Goal: Obtain resource: Download file/media

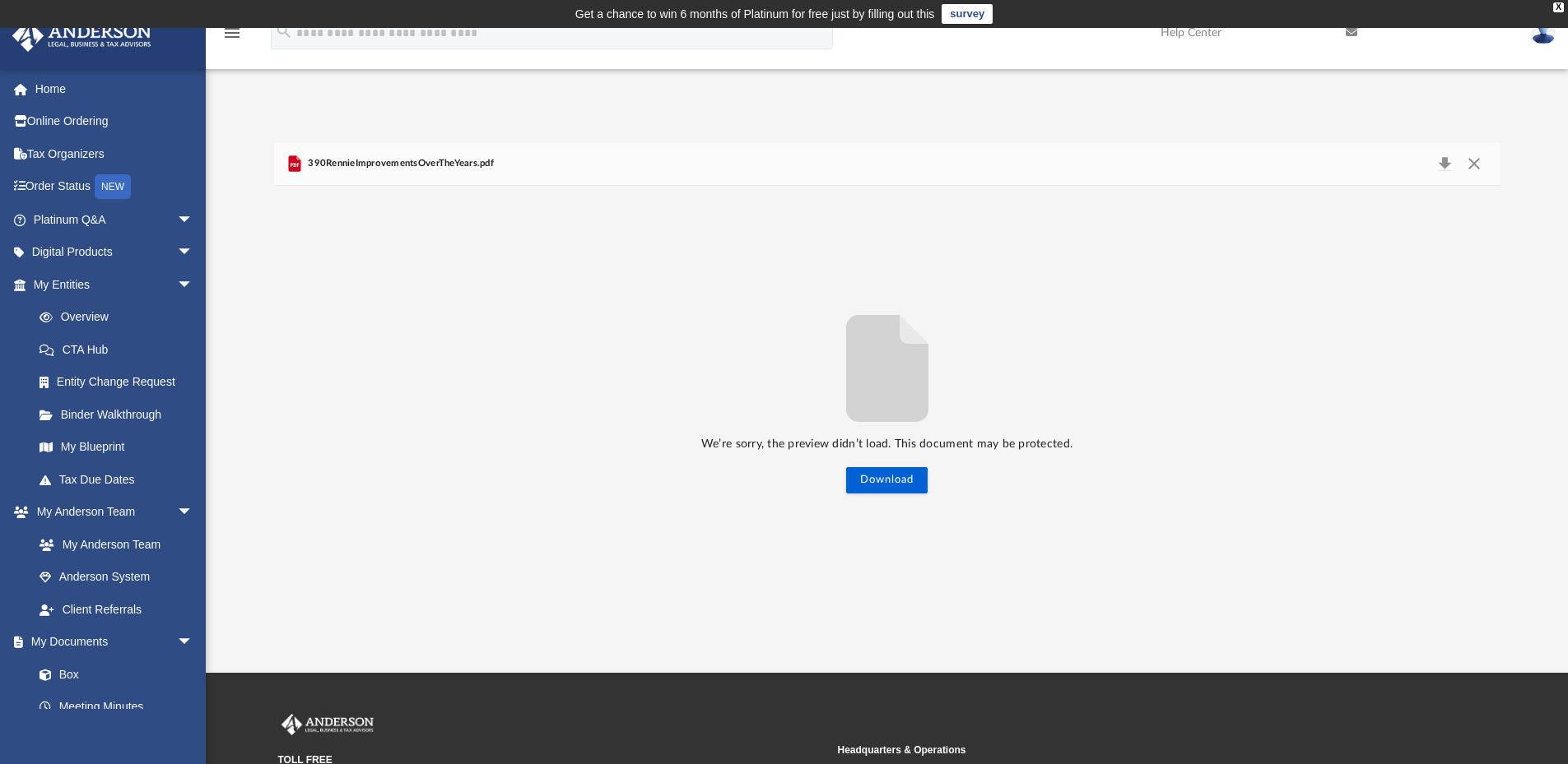
scroll to position [362, 1213]
click at [74, 674] on link "Box" at bounding box center [120, 674] width 195 height 33
click at [66, 672] on link "Box" at bounding box center [120, 674] width 195 height 33
click at [1477, 162] on button "Close" at bounding box center [1474, 164] width 30 height 23
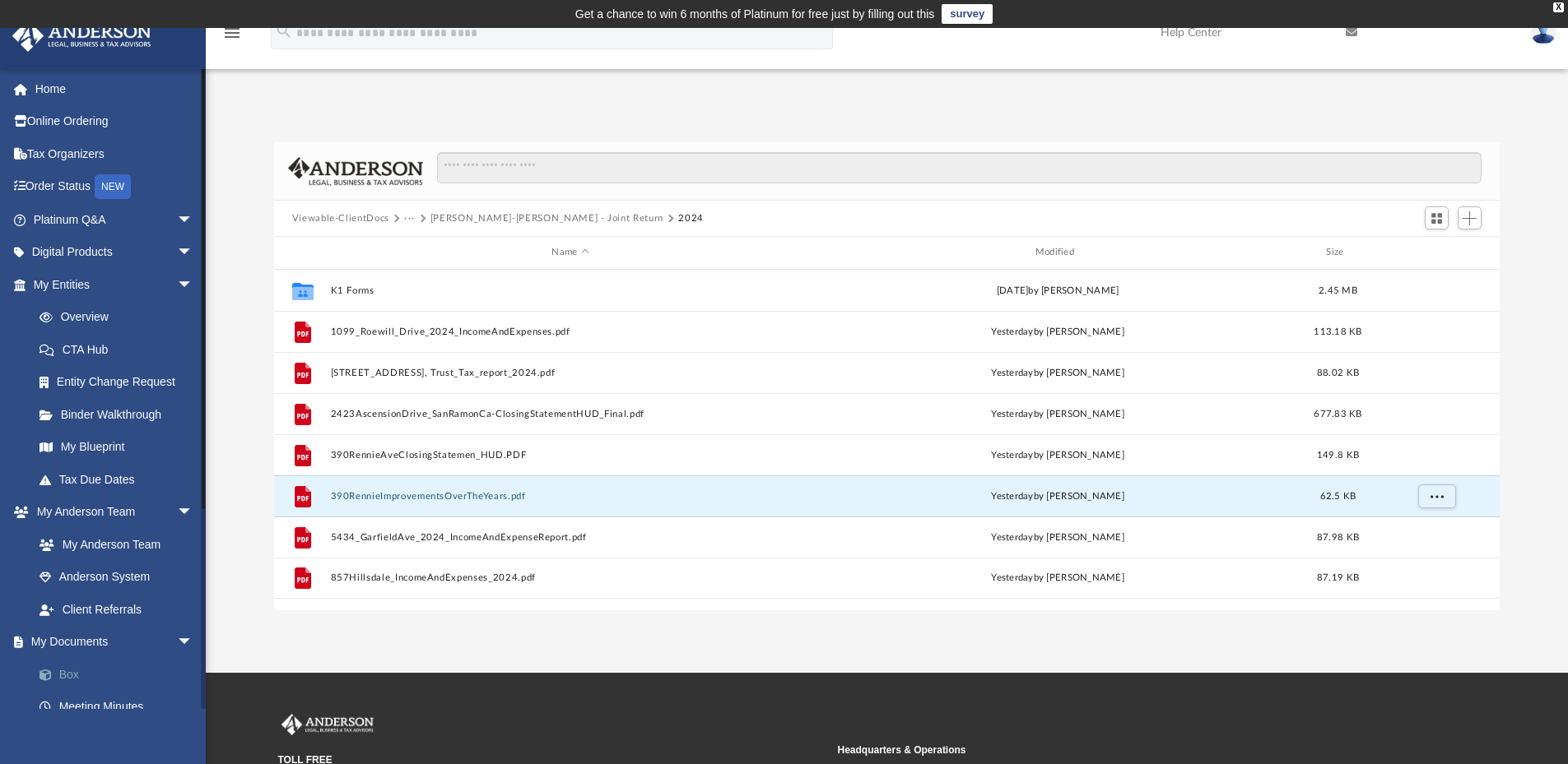
click at [75, 669] on link "Box" at bounding box center [120, 674] width 195 height 33
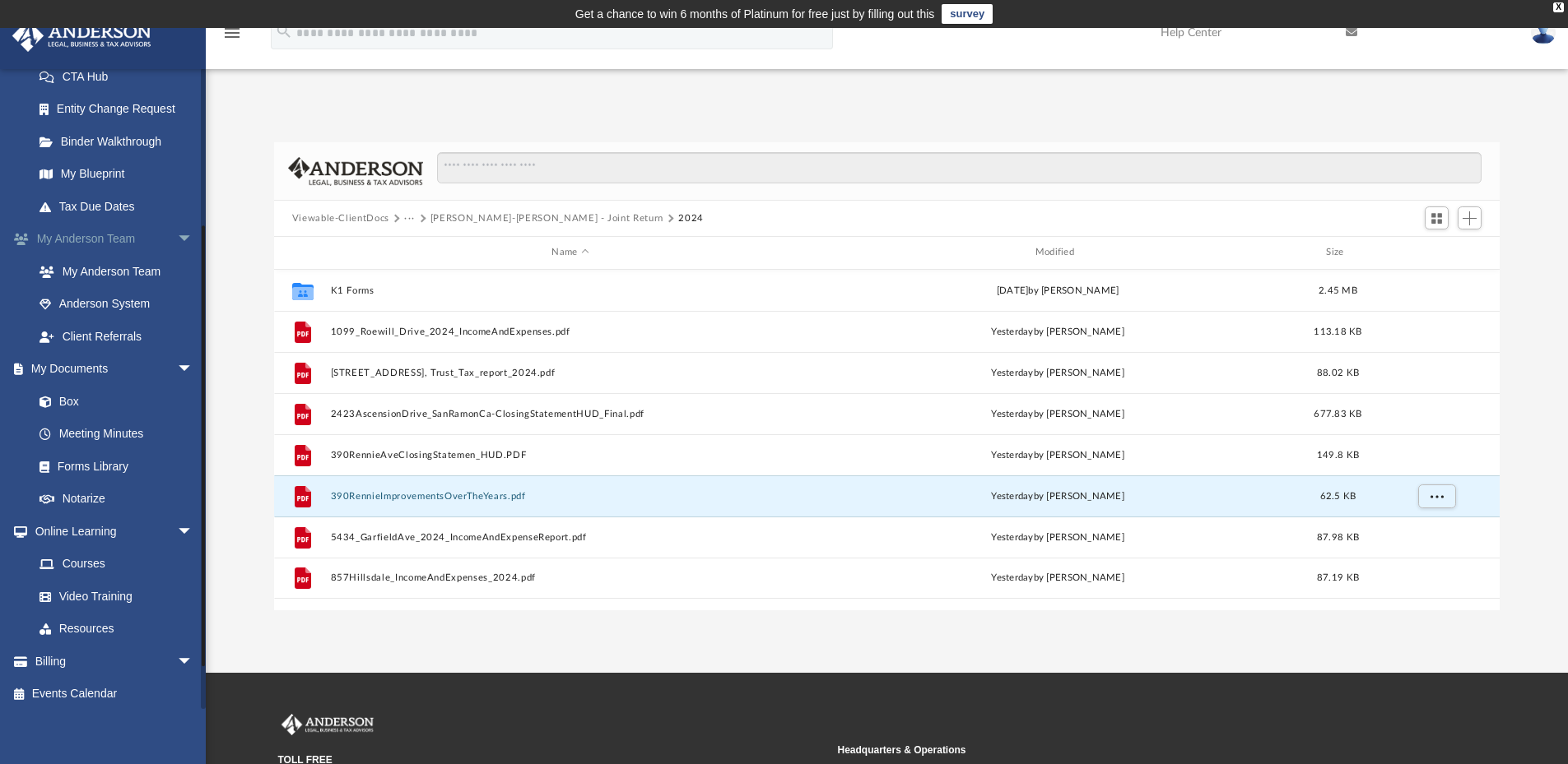
scroll to position [278, 0]
click at [109, 434] on link "Meeting Minutes" at bounding box center [120, 429] width 195 height 33
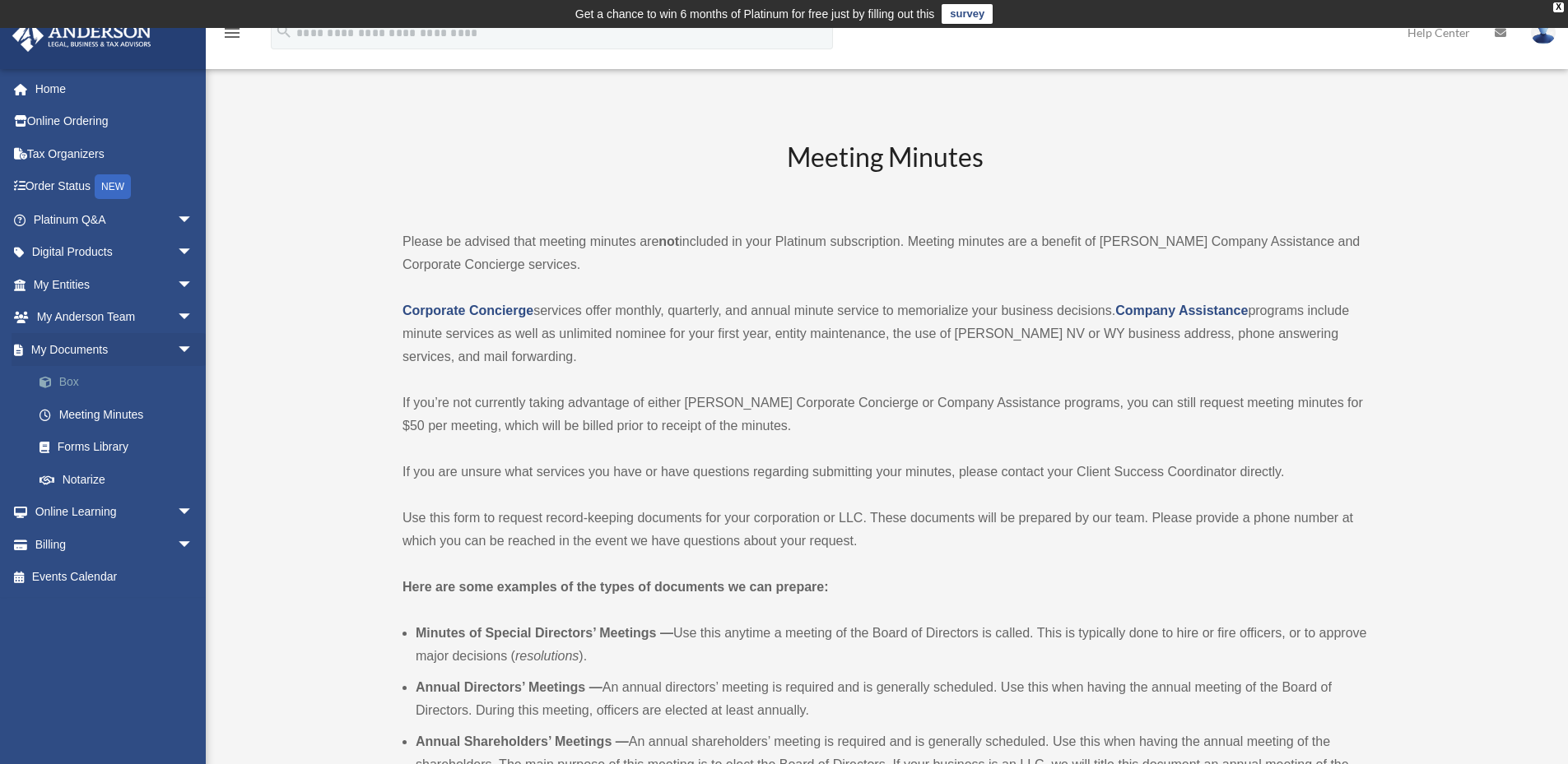
click at [71, 379] on link "Box" at bounding box center [120, 382] width 195 height 33
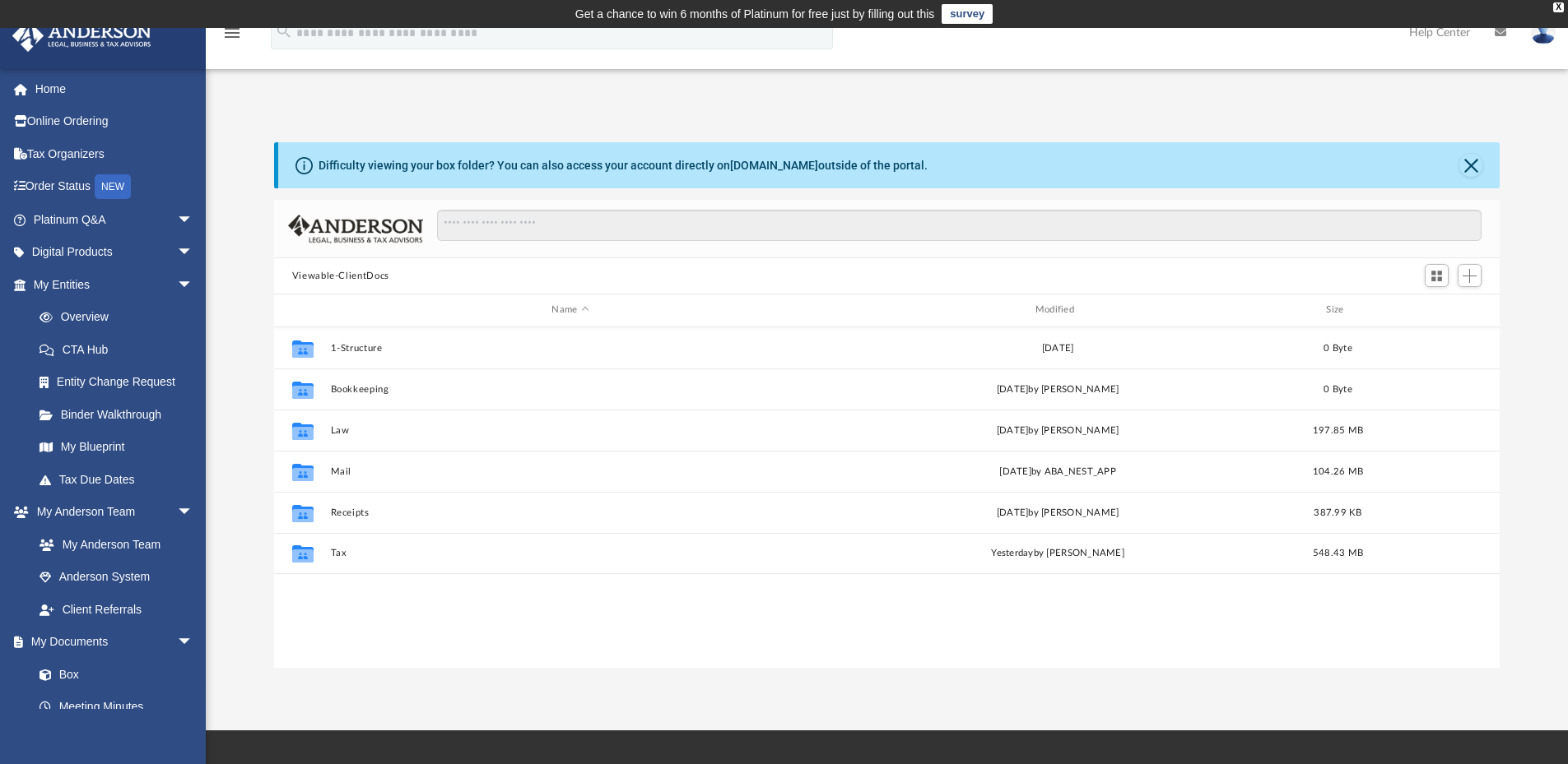
scroll to position [362, 1213]
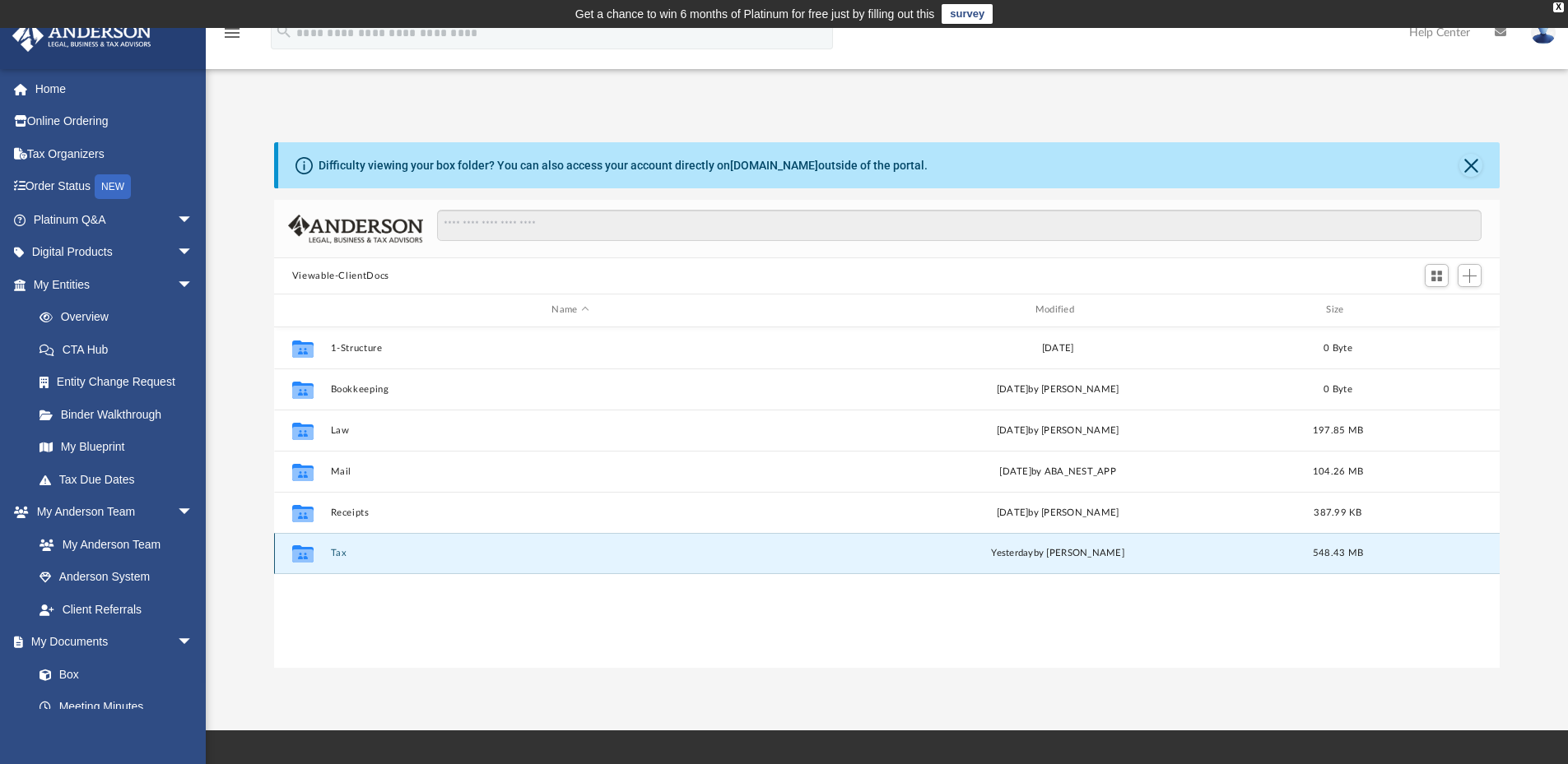
click at [339, 557] on button "Tax" at bounding box center [569, 553] width 480 height 11
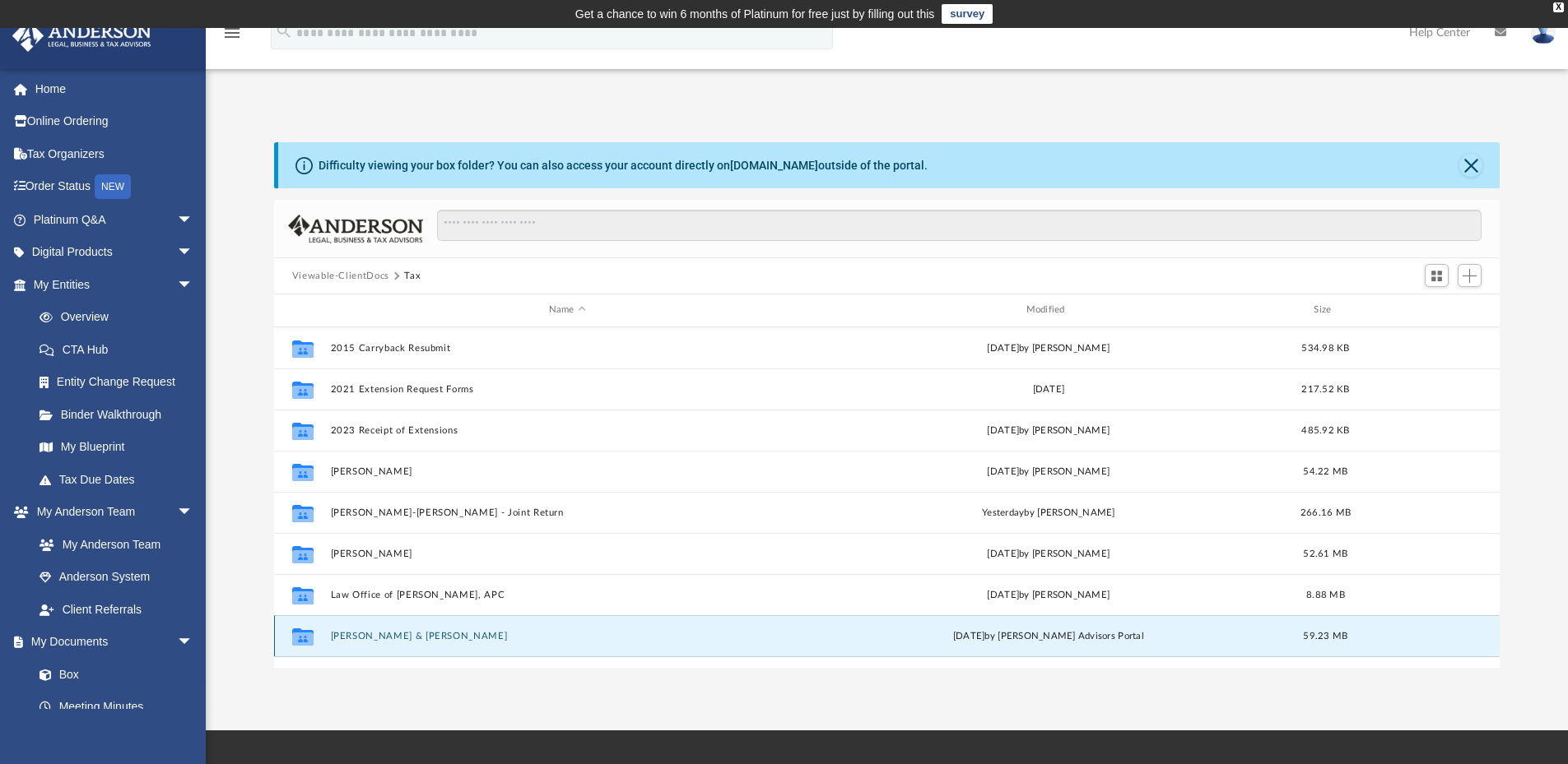
click at [401, 637] on button "[PERSON_NAME] & [PERSON_NAME]" at bounding box center [567, 637] width 474 height 11
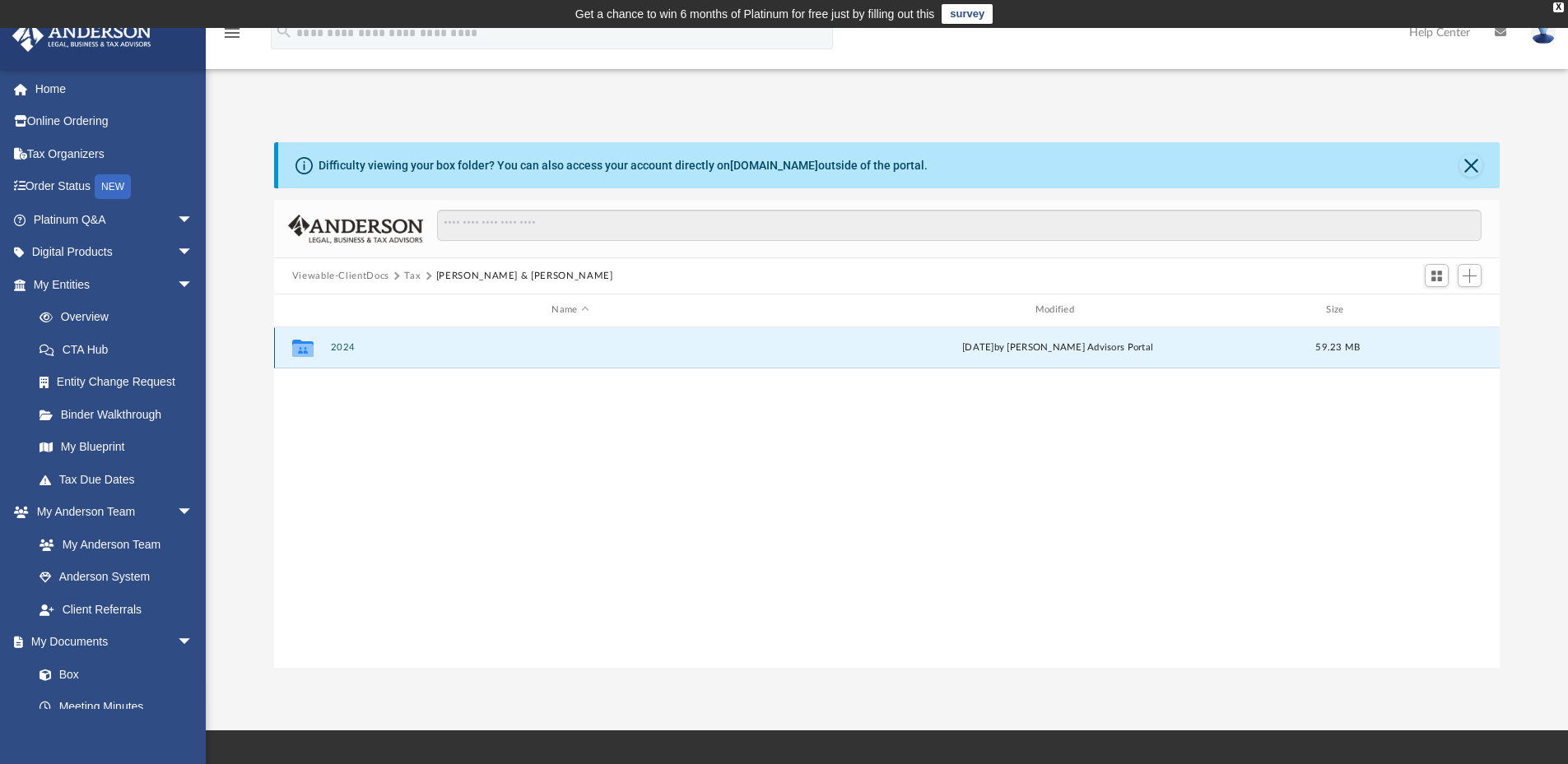
click at [343, 344] on button "2024" at bounding box center [569, 347] width 480 height 11
click at [399, 347] on button "Digital Tax Organizer" at bounding box center [569, 347] width 480 height 11
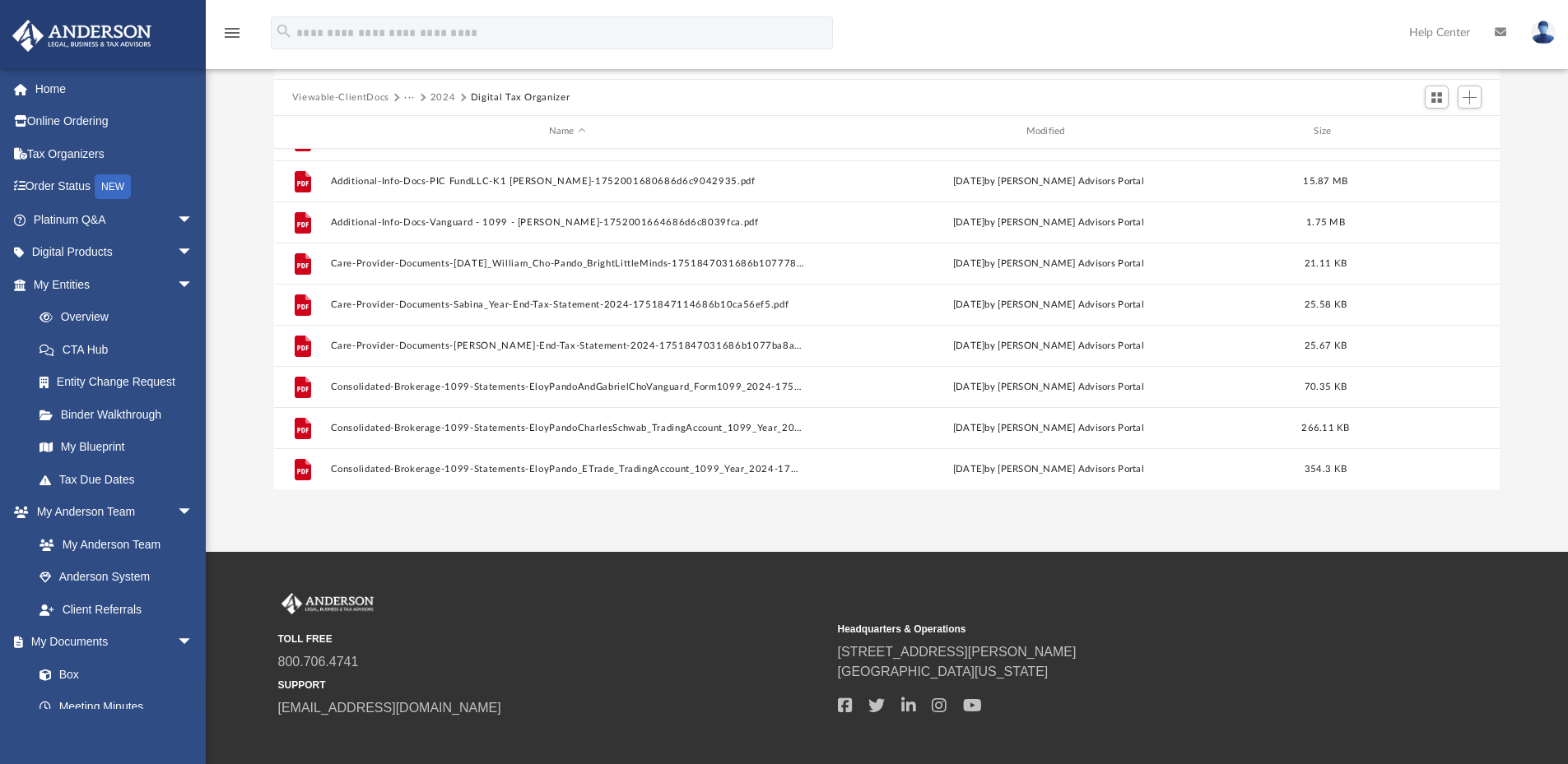
scroll to position [0, 0]
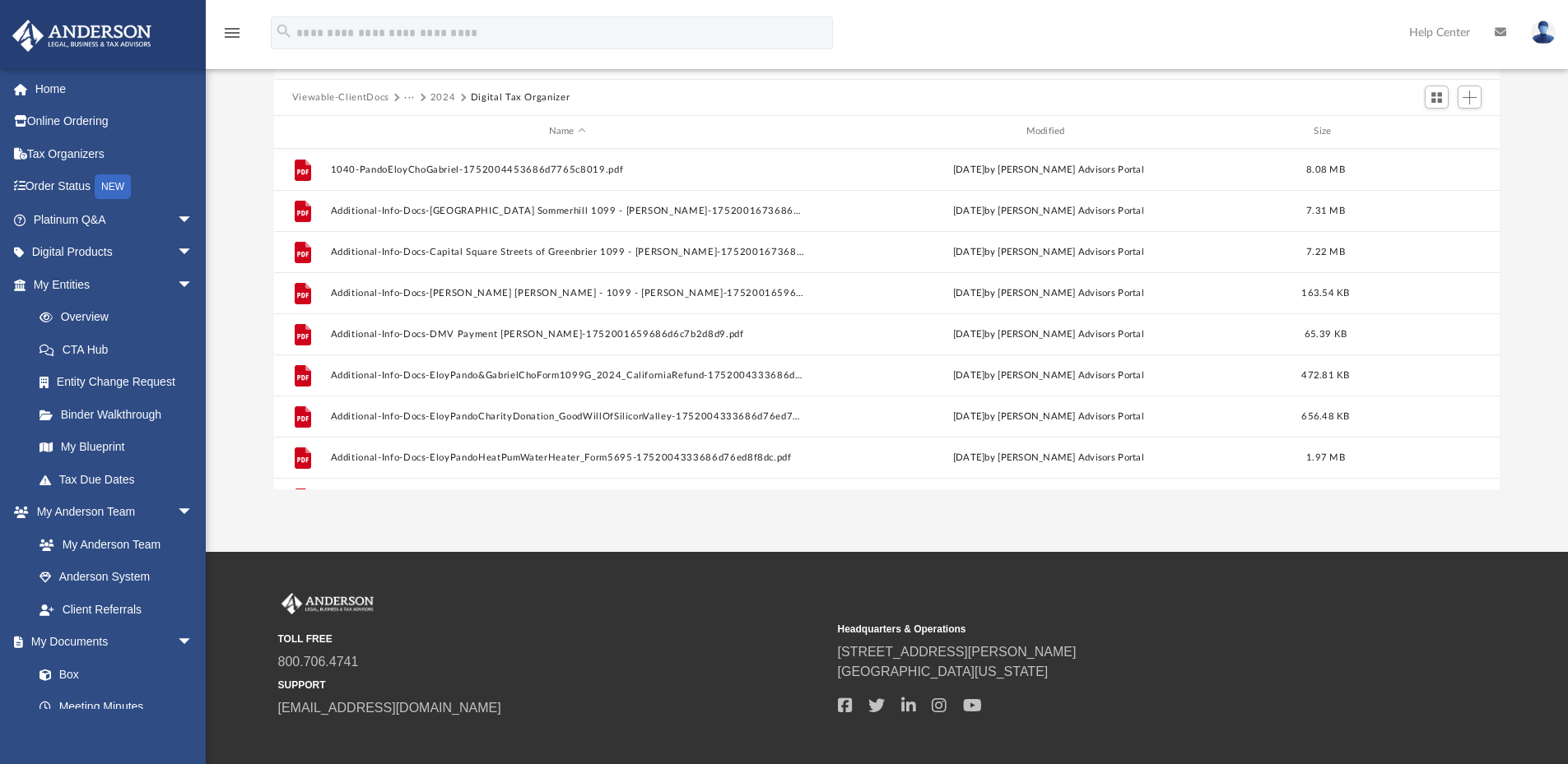
click at [439, 97] on button "2024" at bounding box center [443, 98] width 25 height 14
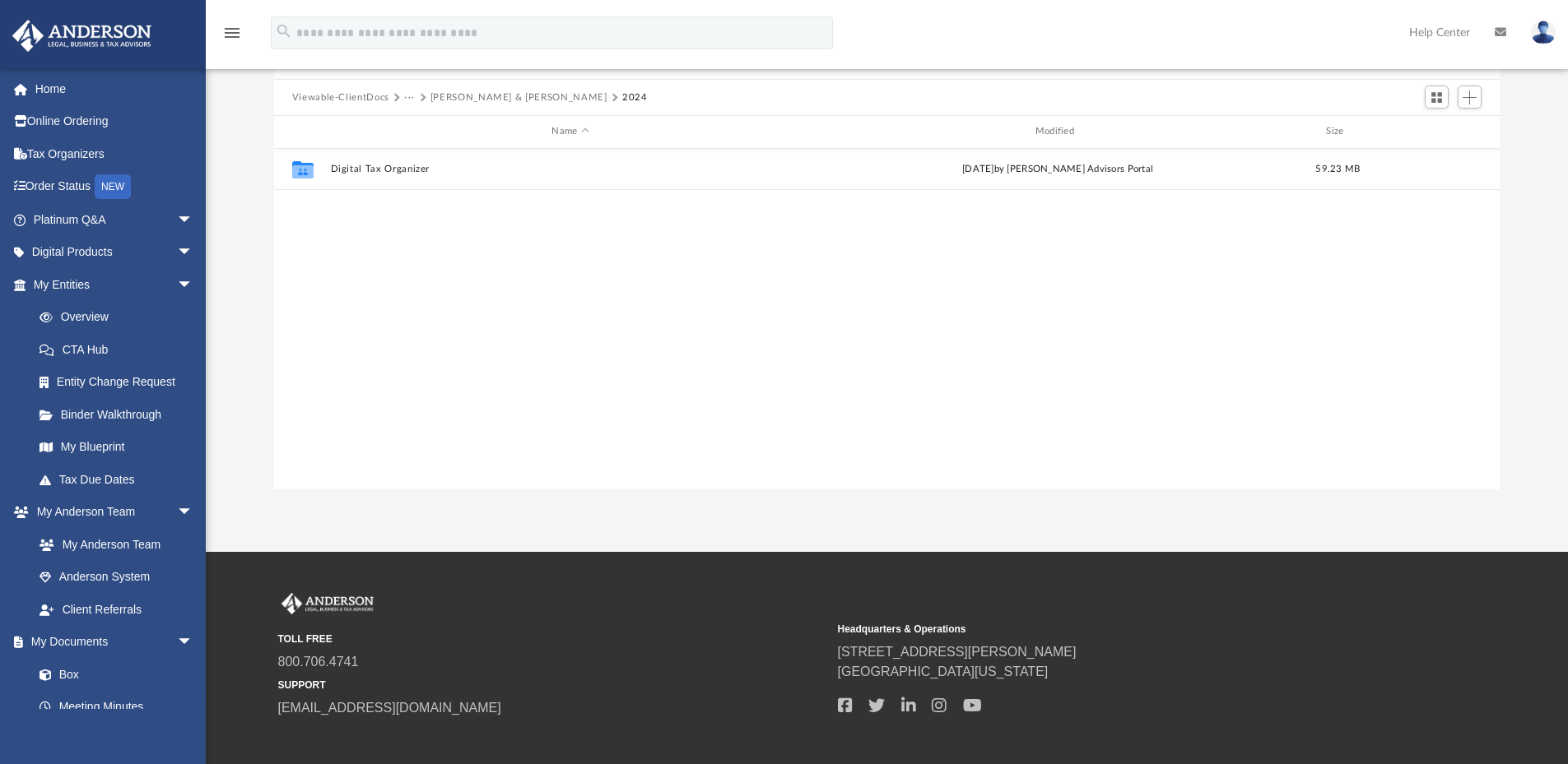
click at [406, 97] on button "···" at bounding box center [410, 98] width 11 height 14
click at [420, 130] on li "Tax" at bounding box center [420, 126] width 15 height 17
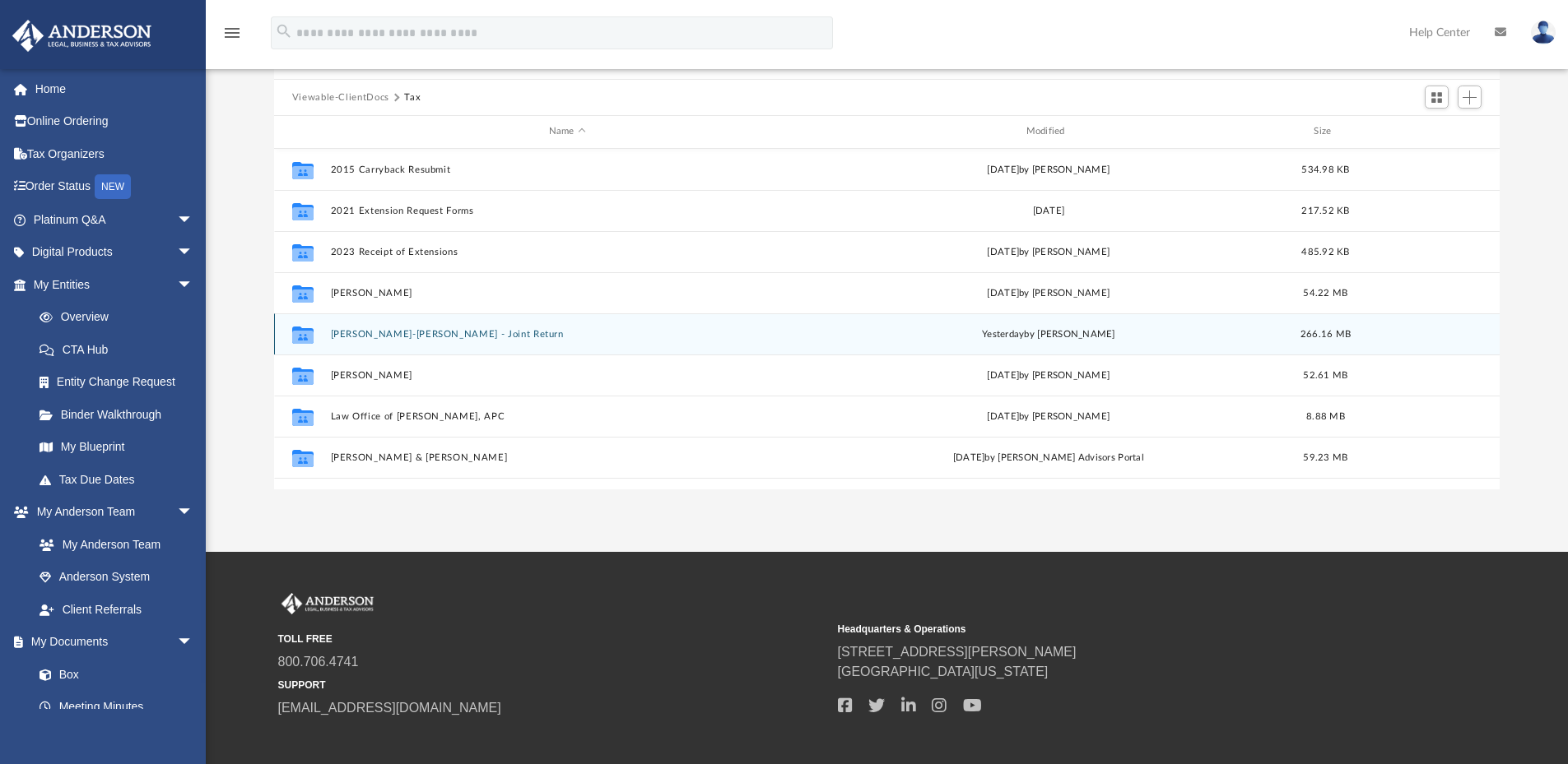
click at [424, 334] on button "[PERSON_NAME]-[PERSON_NAME] - Joint Return" at bounding box center [567, 335] width 474 height 11
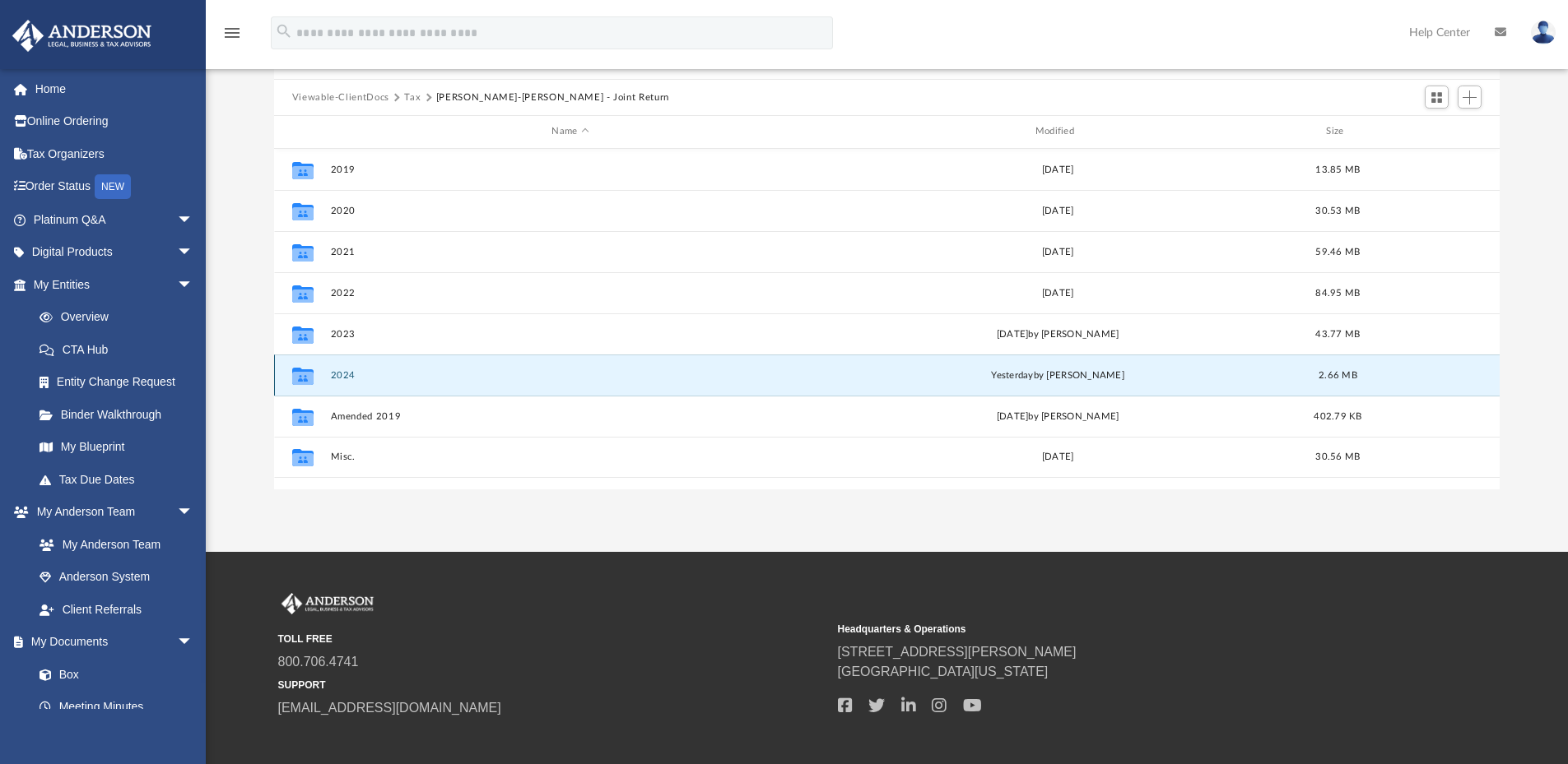
click at [349, 379] on button "2024" at bounding box center [569, 375] width 480 height 11
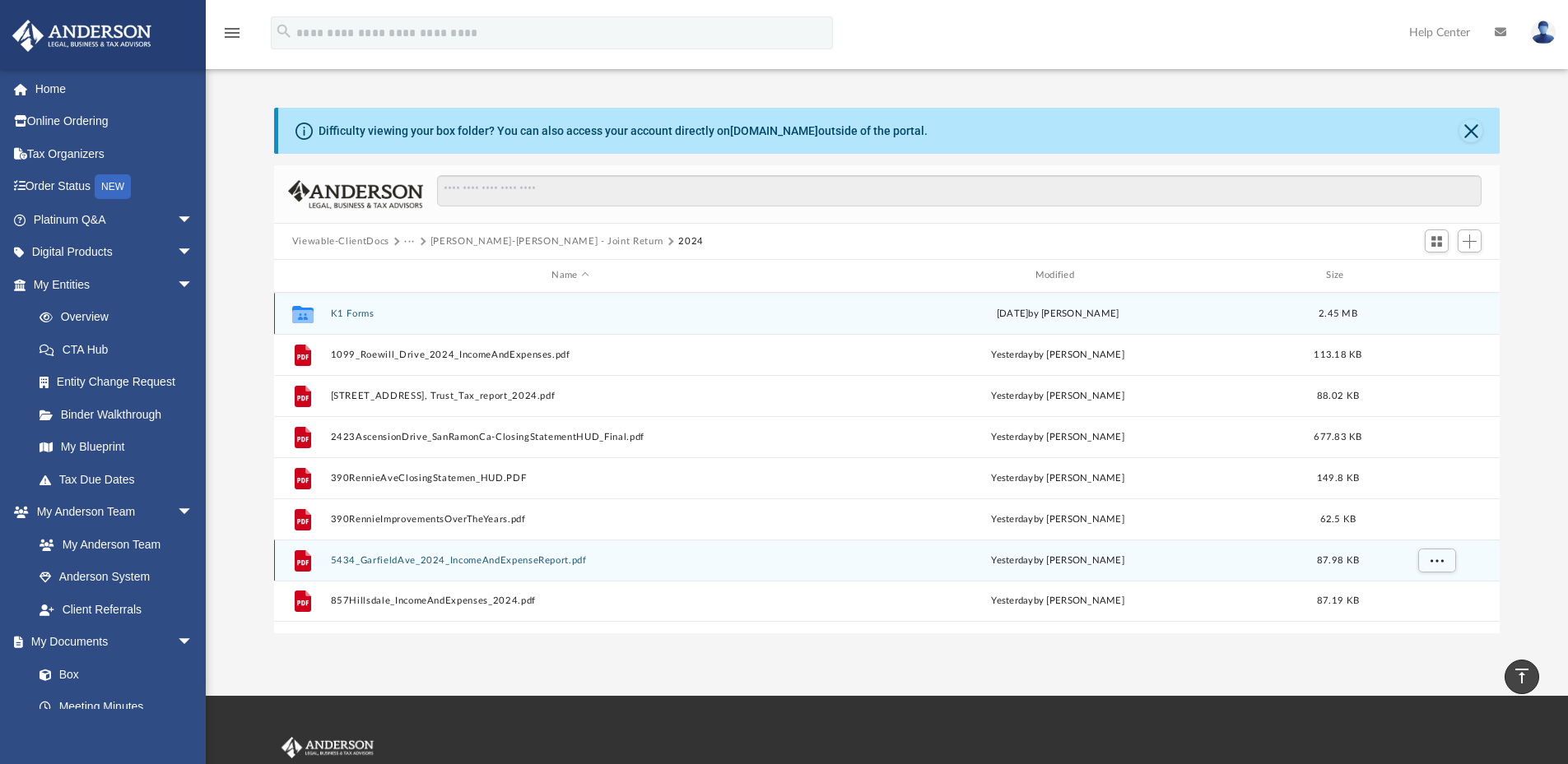
scroll to position [14, 0]
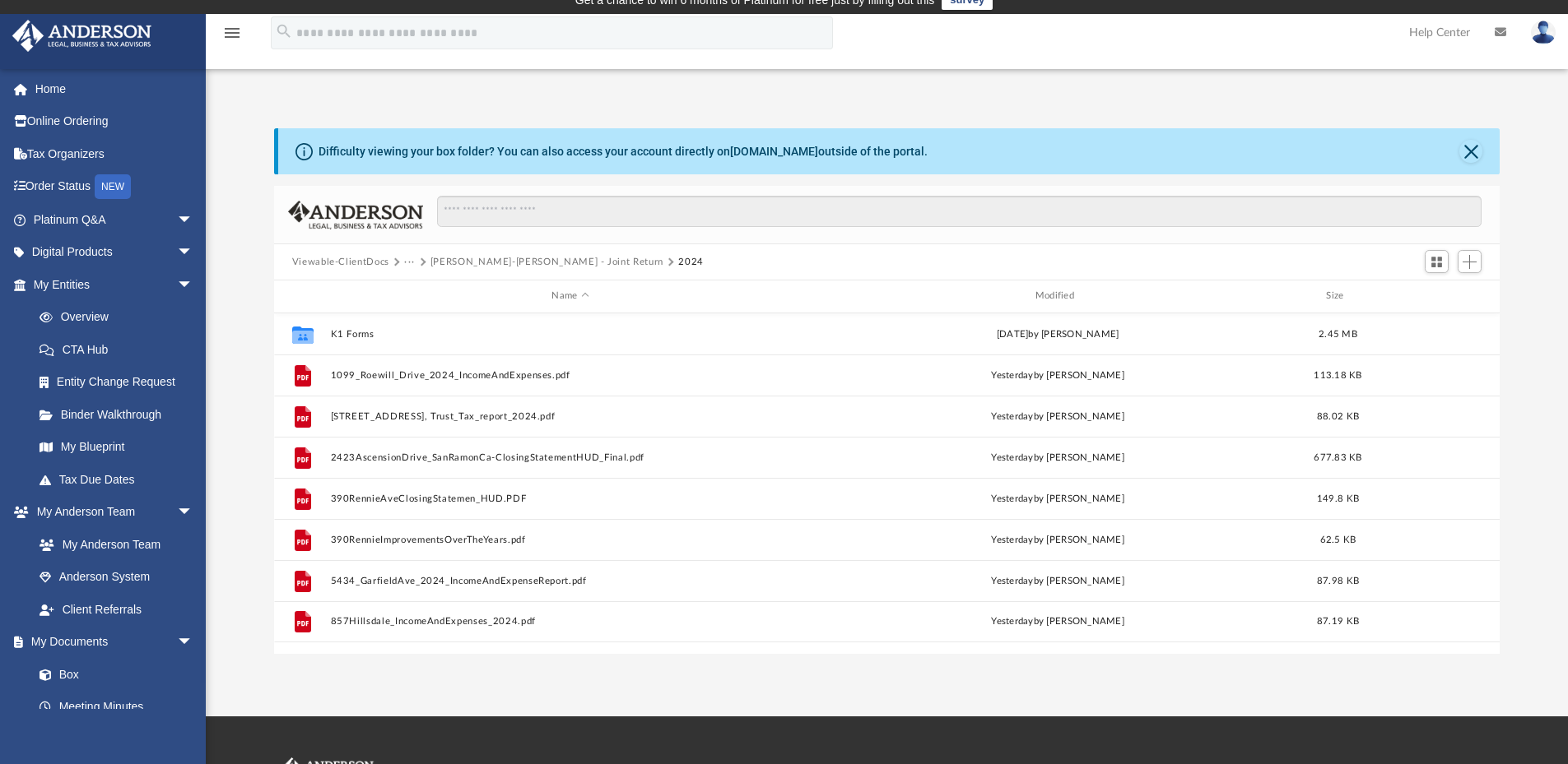
click at [476, 261] on button "[PERSON_NAME]-[PERSON_NAME] - Joint Return" at bounding box center [546, 262] width 233 height 14
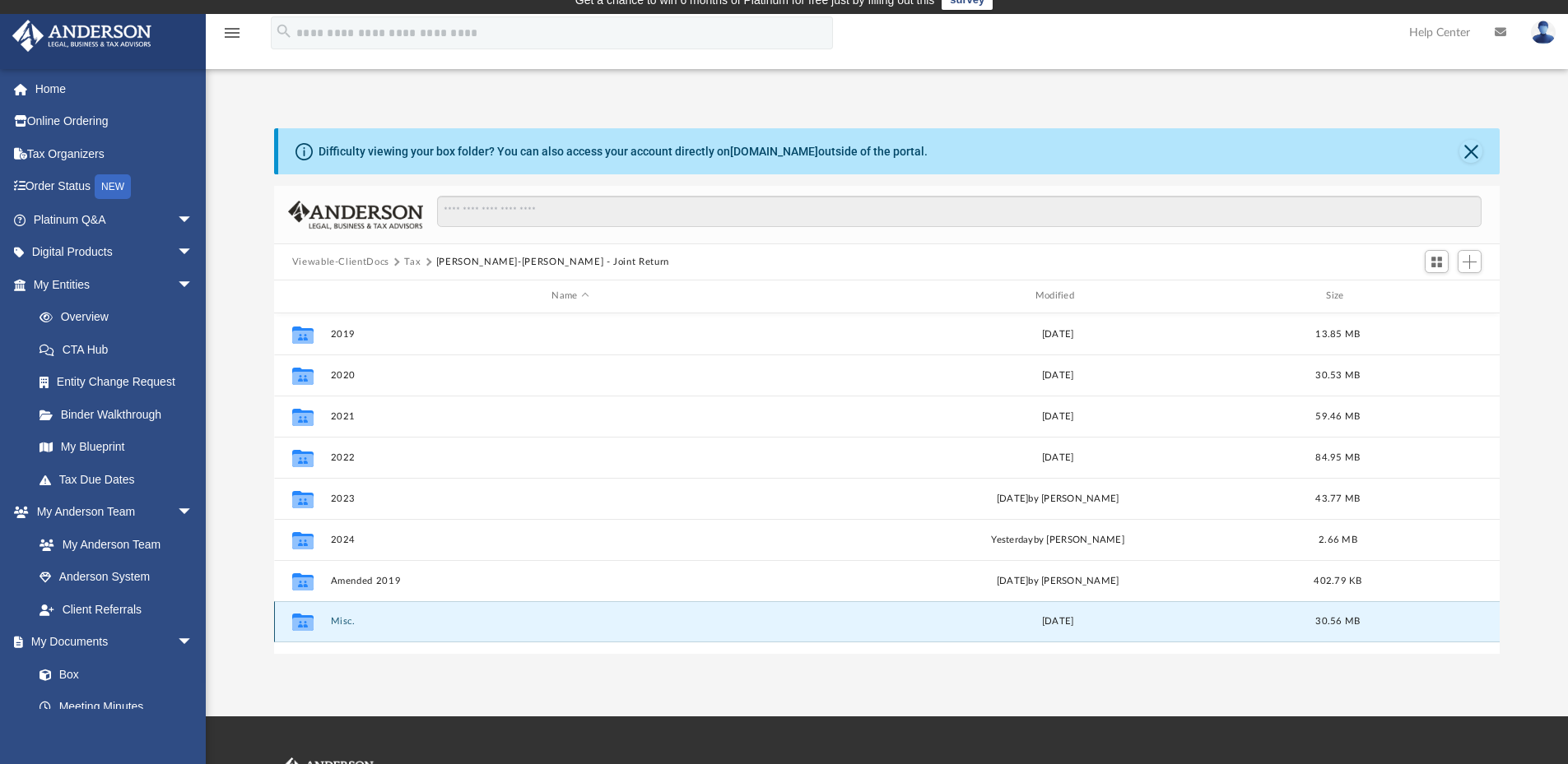
click at [330, 624] on button "Misc." at bounding box center [569, 621] width 480 height 11
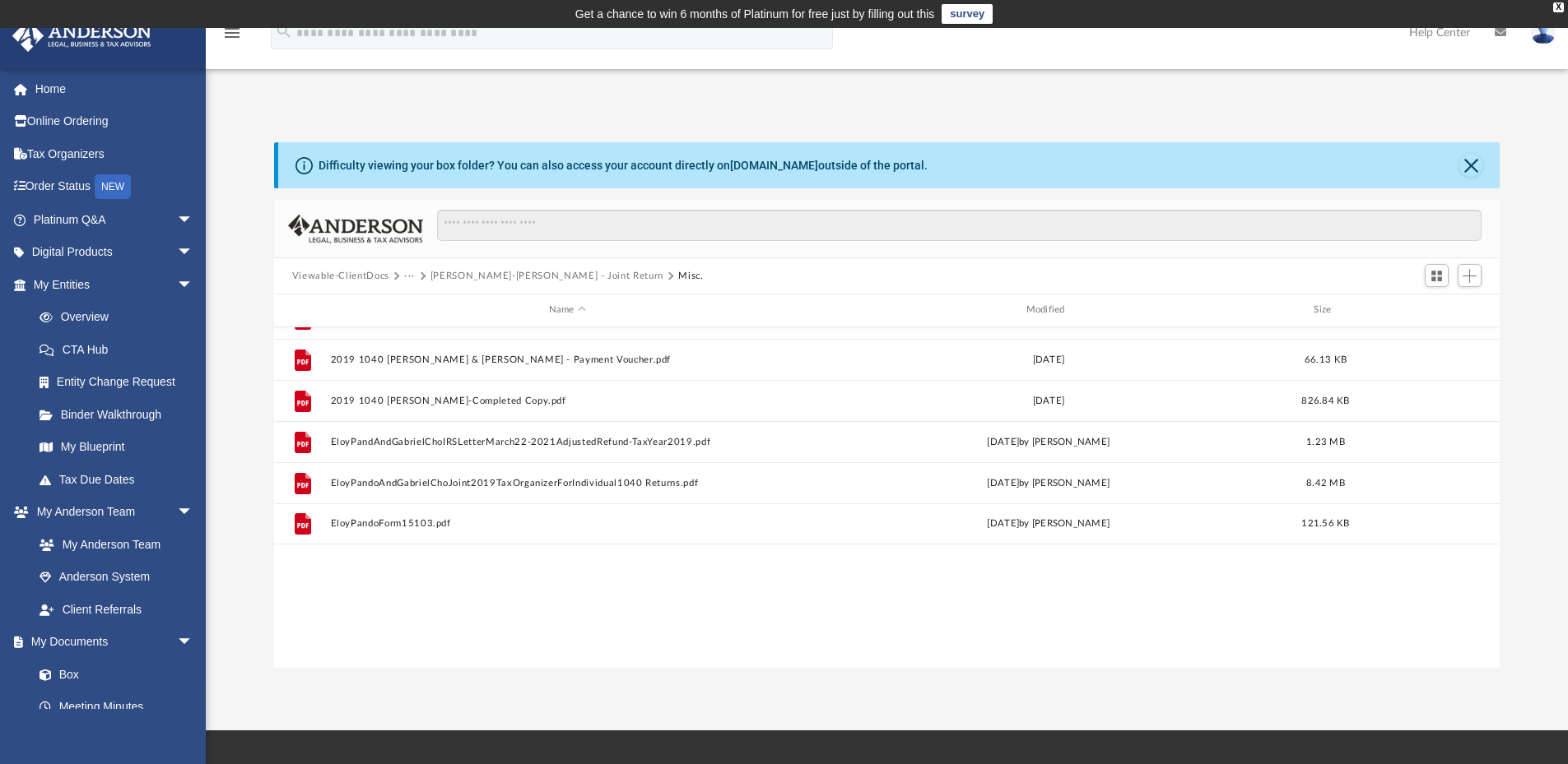
scroll to position [0, 0]
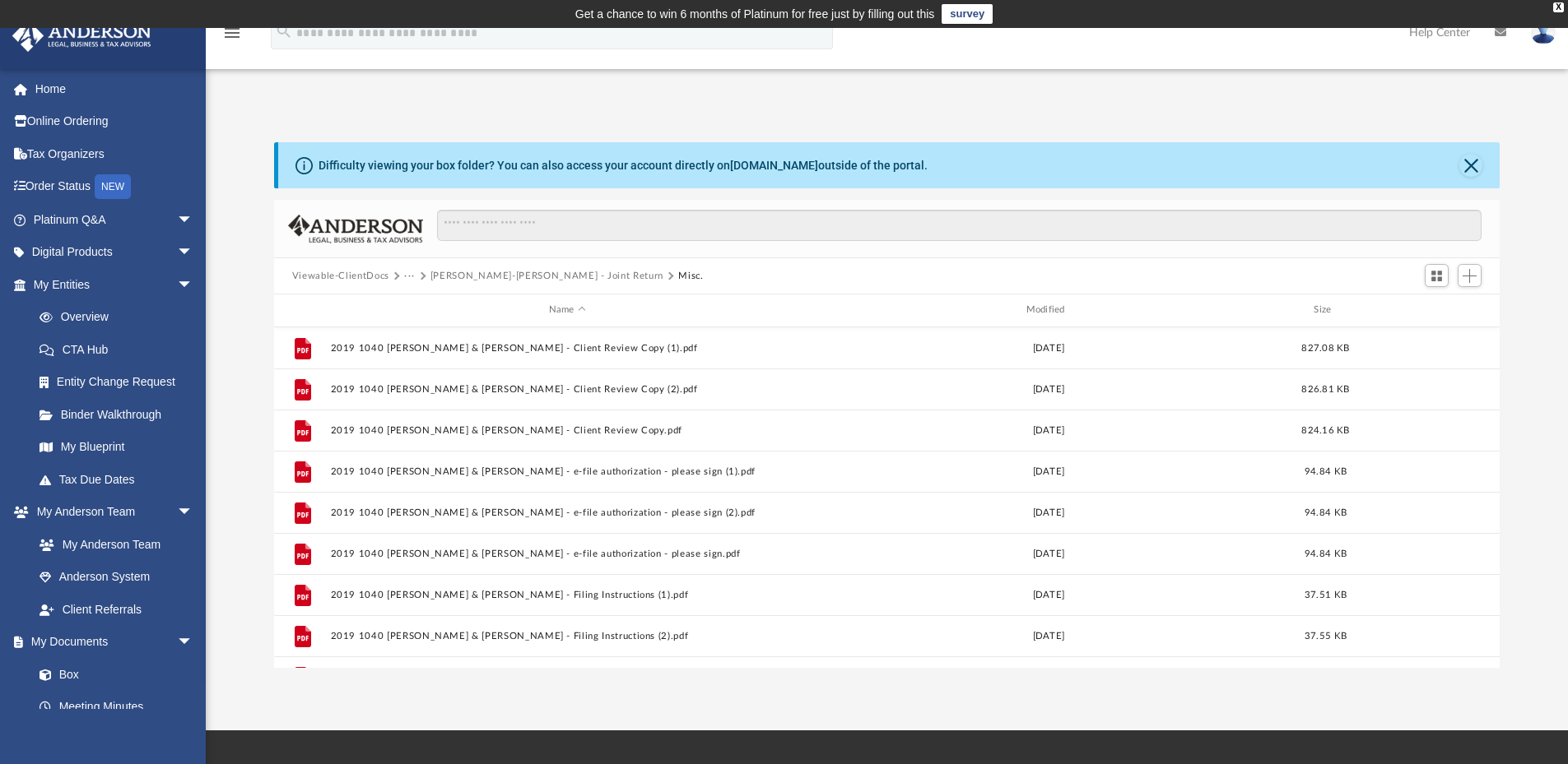
click at [586, 273] on button "[PERSON_NAME]-[PERSON_NAME] - Joint Return" at bounding box center [546, 277] width 233 height 14
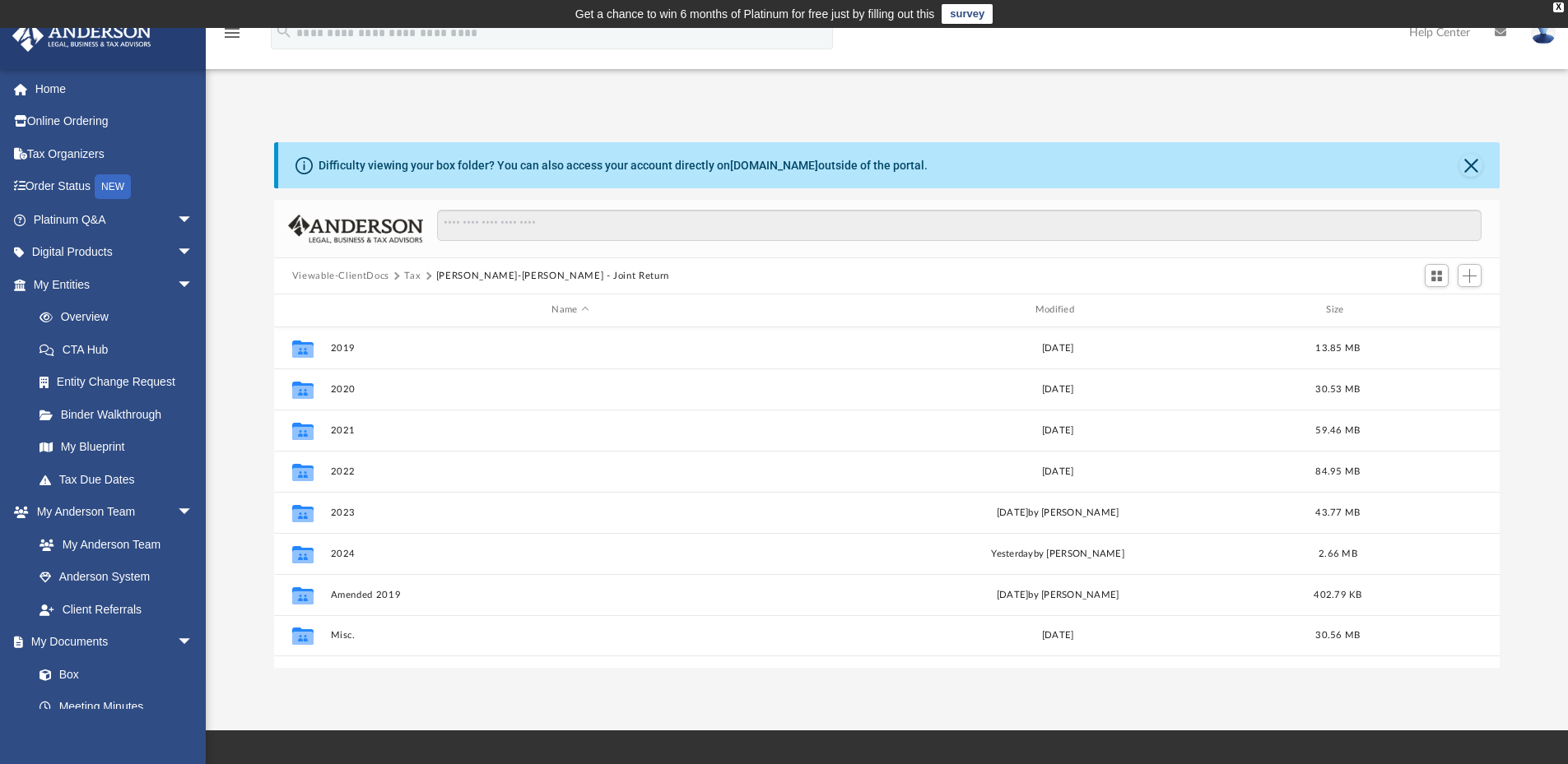
click at [411, 272] on button "Tax" at bounding box center [412, 277] width 16 height 14
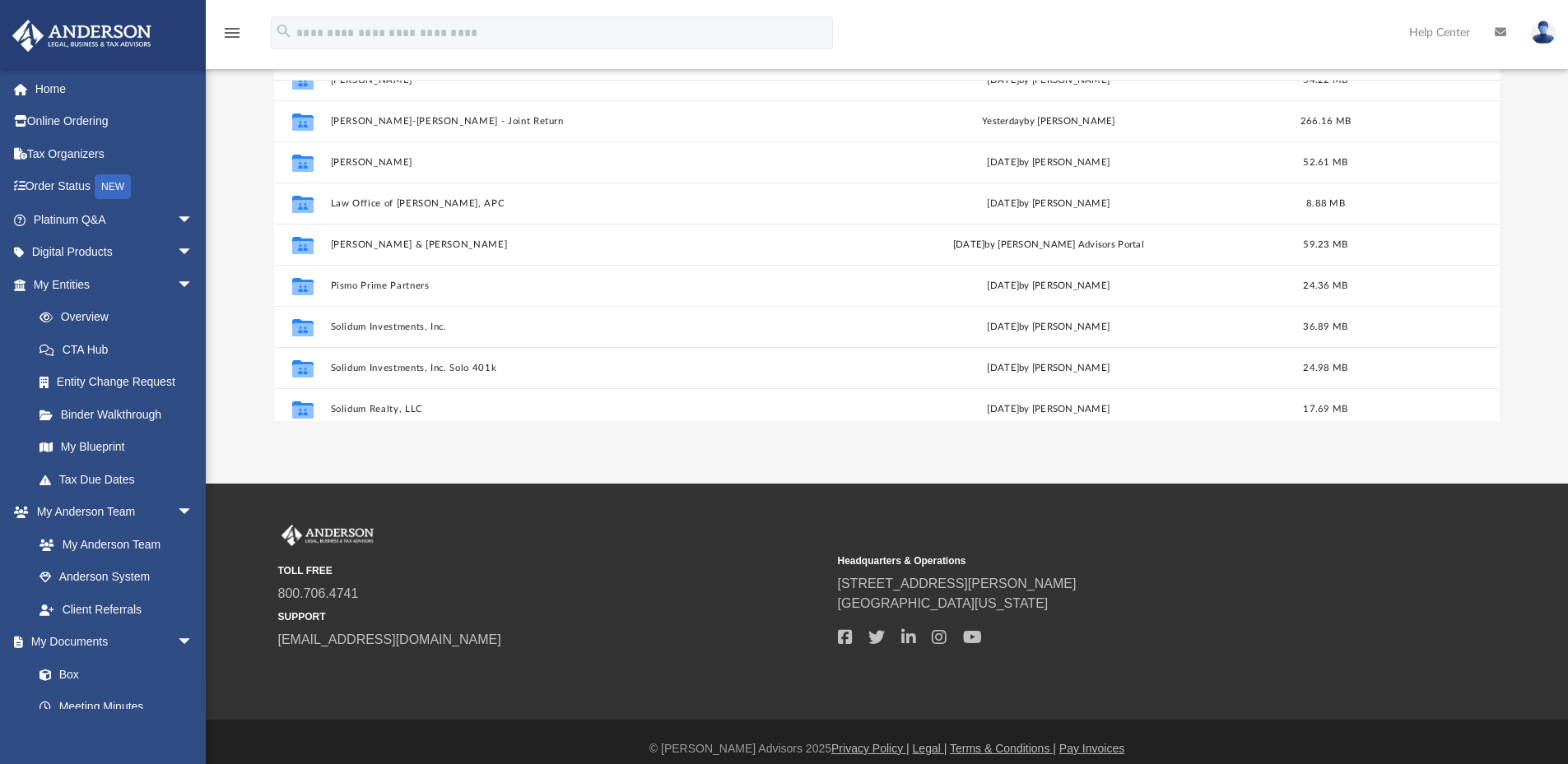
scroll to position [143, 0]
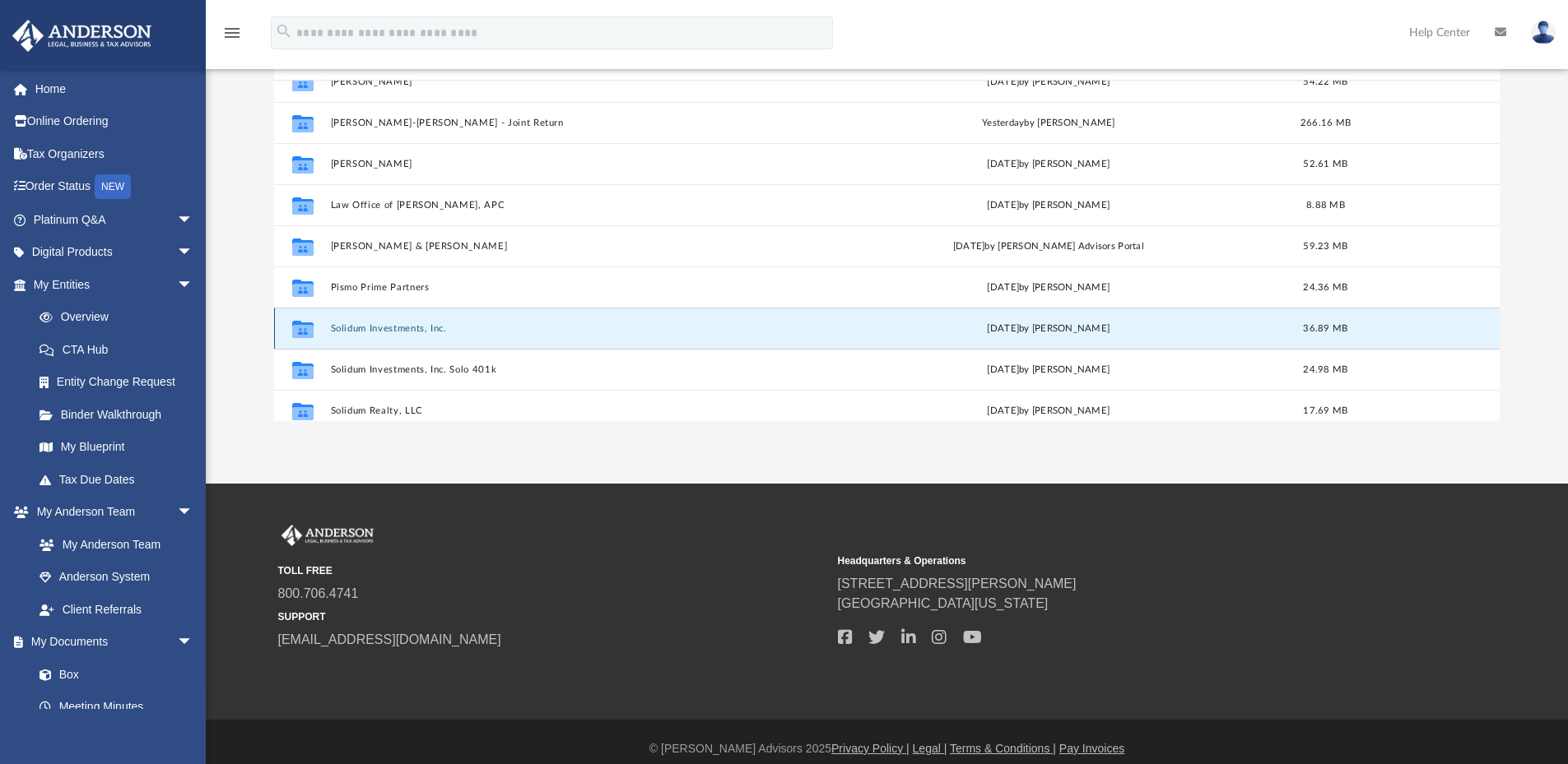
click at [384, 330] on button "Solidum Investments, Inc." at bounding box center [567, 329] width 474 height 11
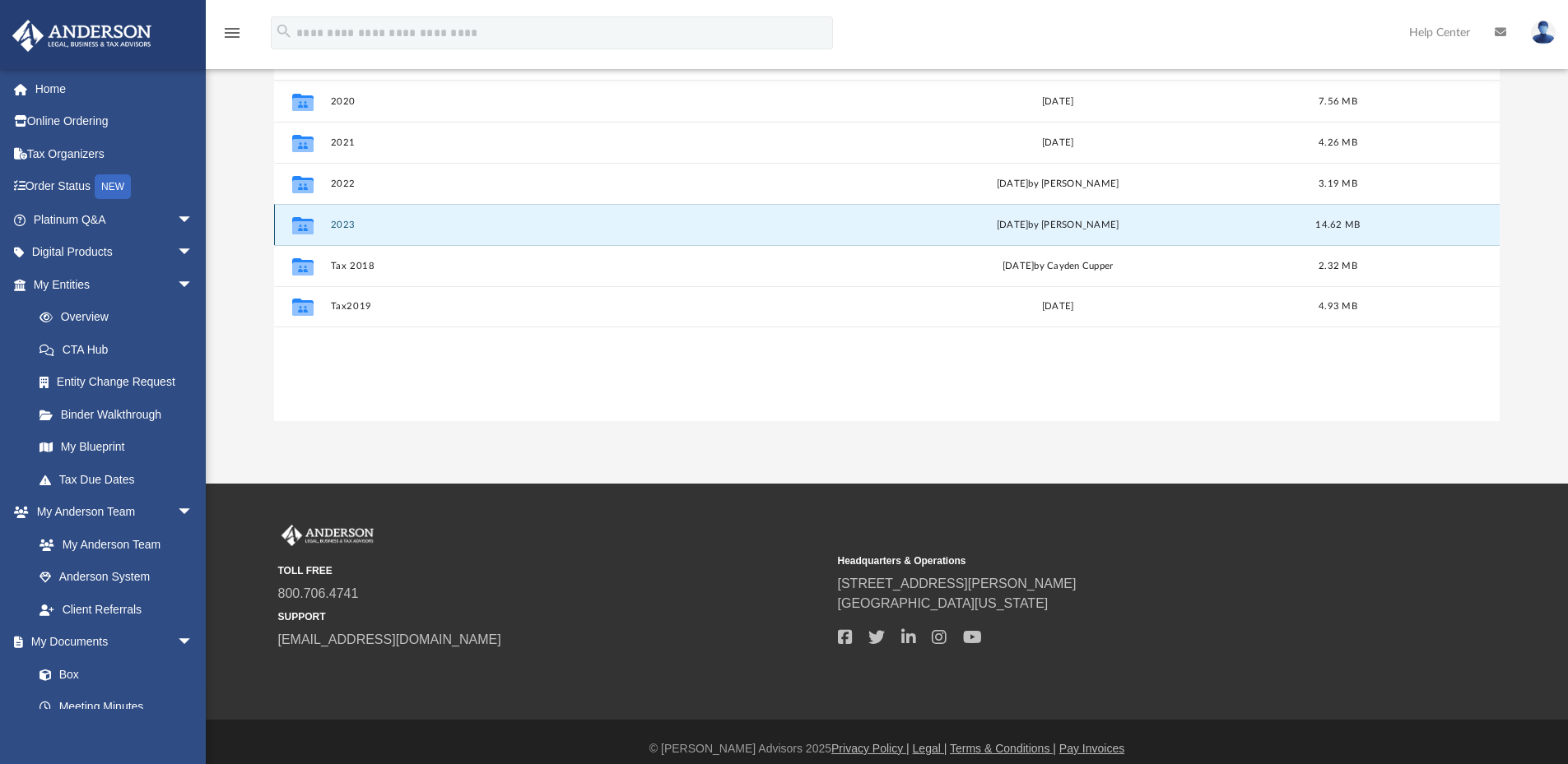
click at [340, 224] on button "2023" at bounding box center [569, 225] width 480 height 11
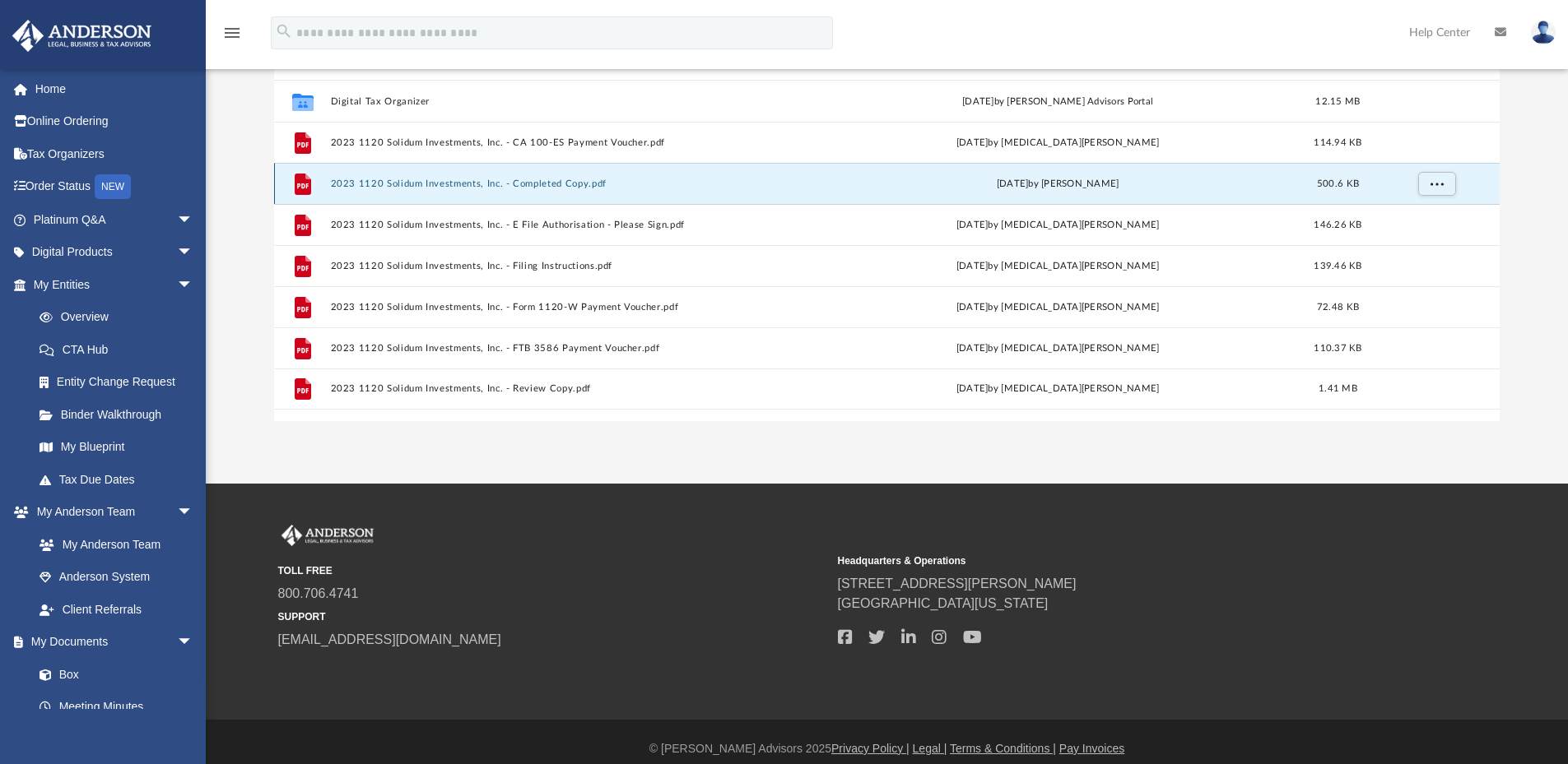
click at [475, 179] on button "2023 1120 Solidum Investments, Inc. - Completed Copy.pdf" at bounding box center [569, 184] width 480 height 11
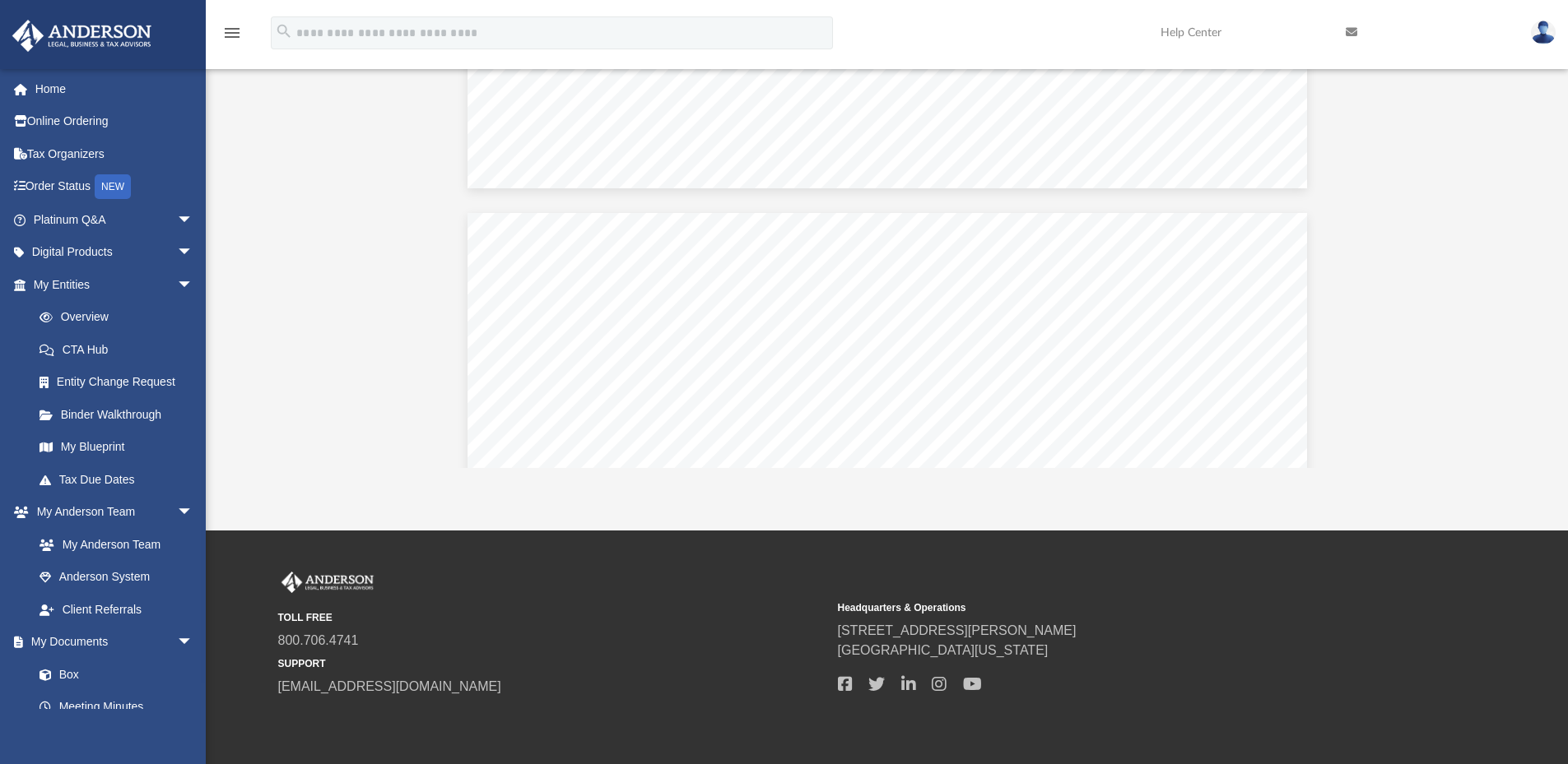
scroll to position [7981, 0]
